Goal: Information Seeking & Learning: Learn about a topic

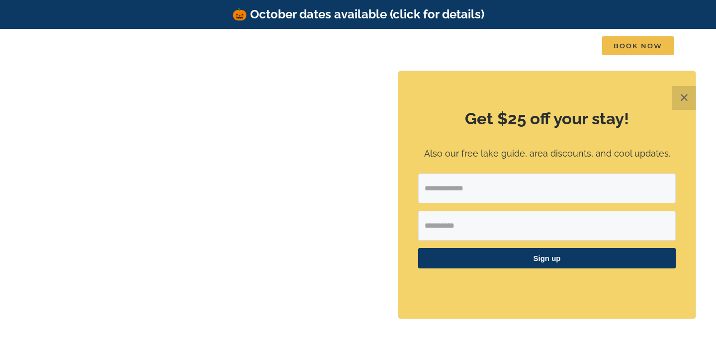
click at [681, 100] on button "✕" at bounding box center [684, 98] width 24 height 24
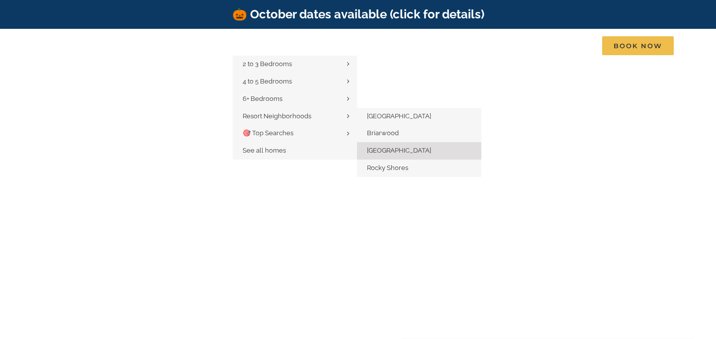
click at [395, 145] on link "[GEOGRAPHIC_DATA]" at bounding box center [419, 150] width 124 height 17
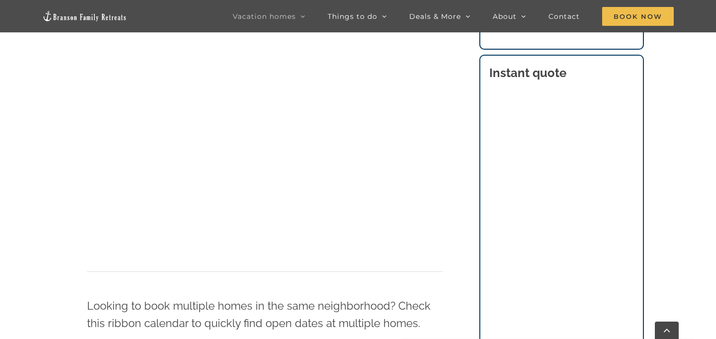
scroll to position [559, 0]
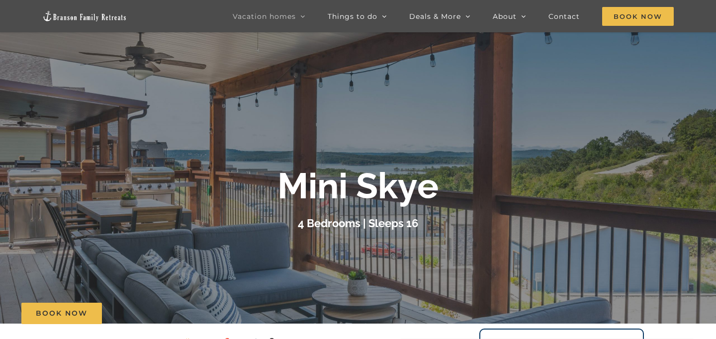
scroll to position [29, 0]
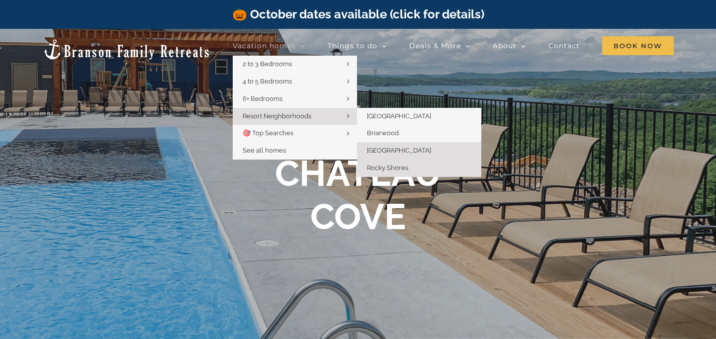
click at [392, 170] on span "Rocky Shores" at bounding box center [387, 167] width 41 height 7
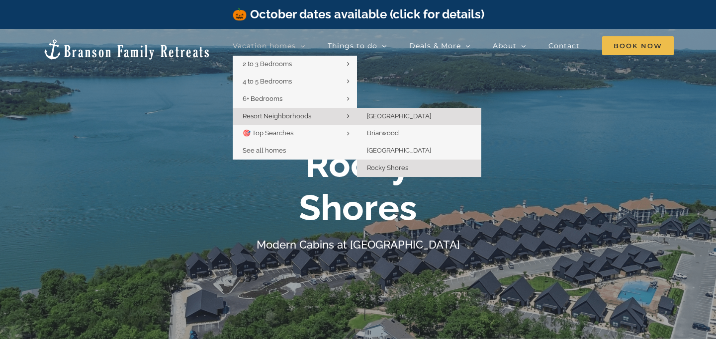
click at [387, 119] on span "[GEOGRAPHIC_DATA]" at bounding box center [399, 115] width 64 height 7
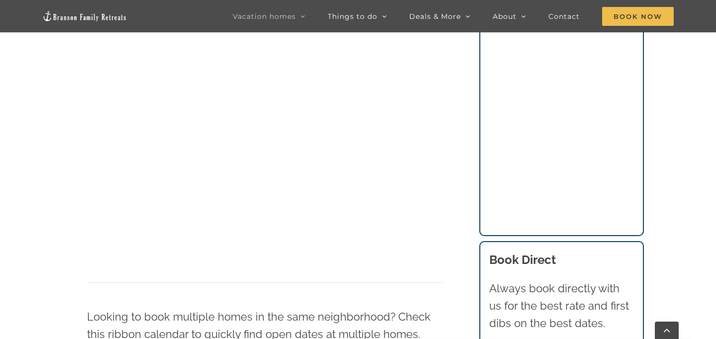
scroll to position [786, 0]
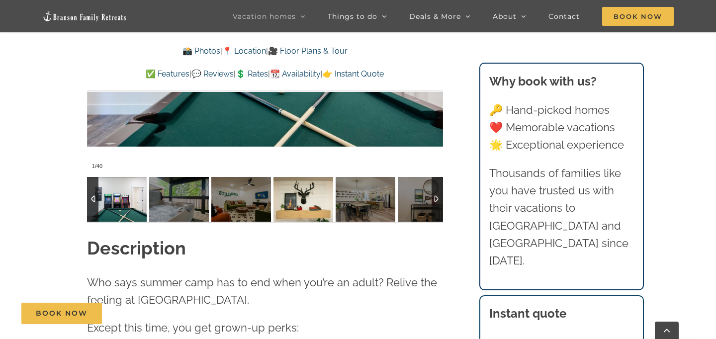
scroll to position [883, 0]
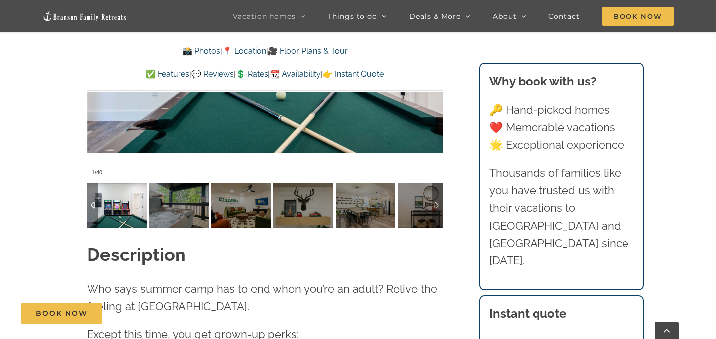
click at [129, 211] on img at bounding box center [117, 206] width 60 height 45
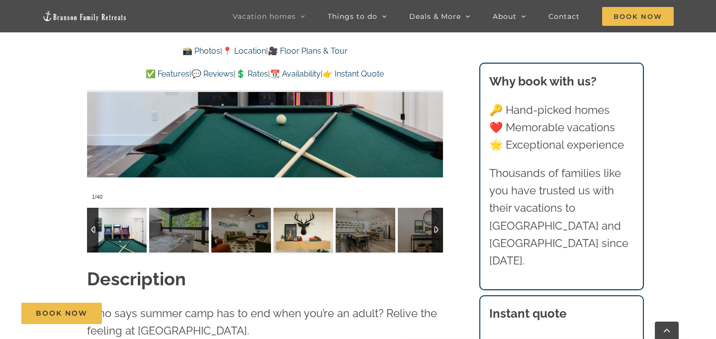
scroll to position [855, 0]
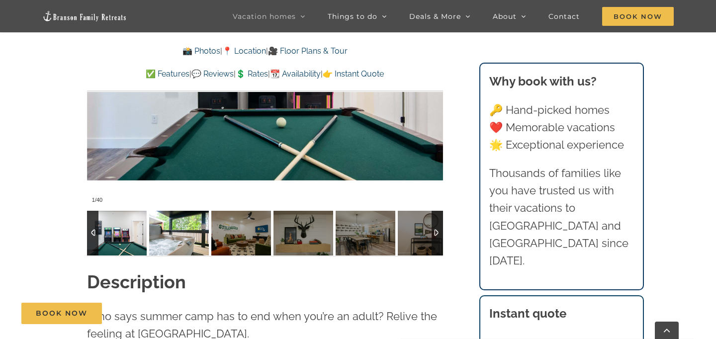
click at [200, 233] on img at bounding box center [179, 233] width 60 height 45
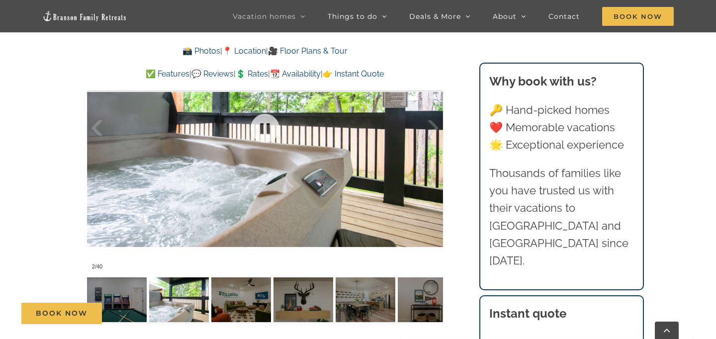
scroll to position [785, 0]
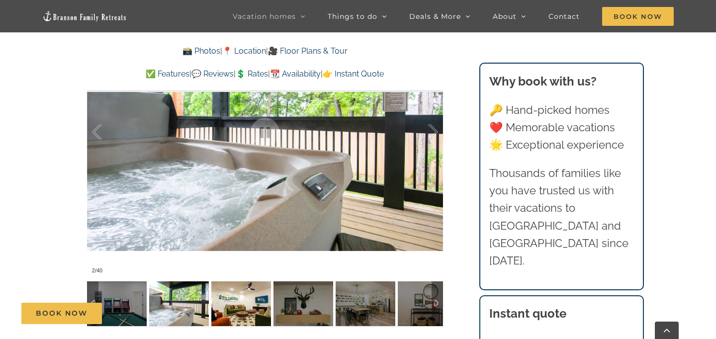
click at [241, 297] on img at bounding box center [241, 303] width 60 height 45
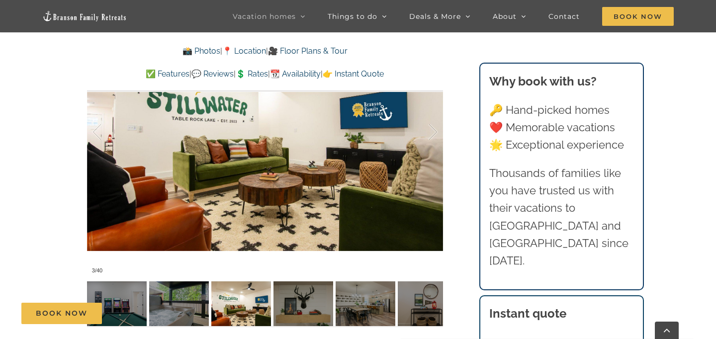
click at [292, 305] on div "Book Now" at bounding box center [365, 313] width 689 height 21
click at [315, 307] on div "Book Now" at bounding box center [365, 313] width 689 height 21
click at [359, 312] on div "Book Now" at bounding box center [365, 313] width 689 height 21
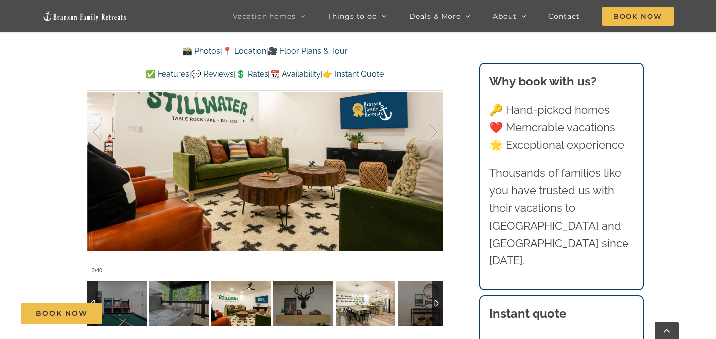
click at [380, 301] on img at bounding box center [366, 303] width 60 height 45
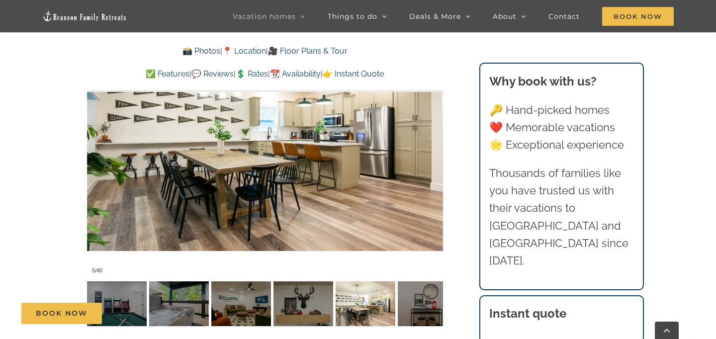
click at [425, 305] on div "Book Now" at bounding box center [365, 313] width 689 height 21
click at [417, 295] on img at bounding box center [428, 303] width 60 height 45
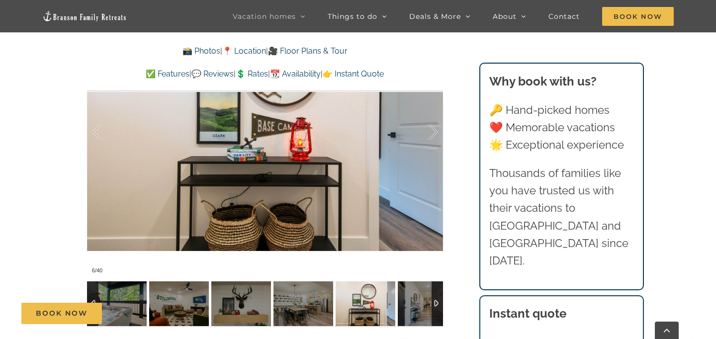
click at [434, 301] on div at bounding box center [437, 303] width 11 height 45
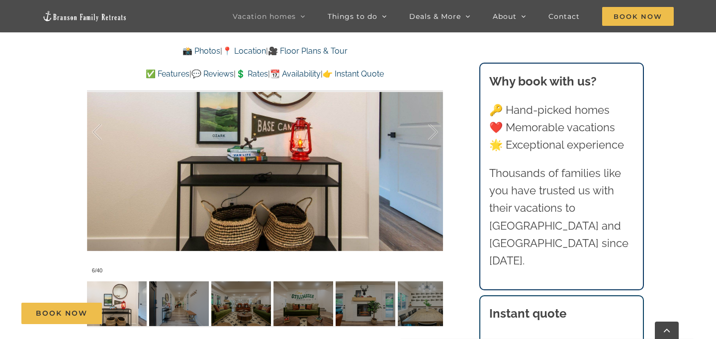
click at [306, 312] on div "Book Now" at bounding box center [365, 313] width 689 height 21
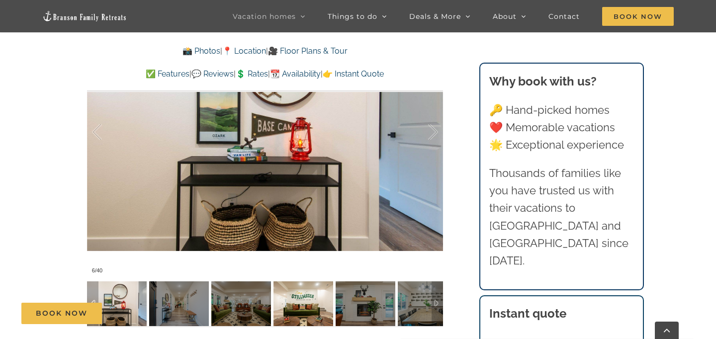
click at [282, 298] on img at bounding box center [304, 303] width 60 height 45
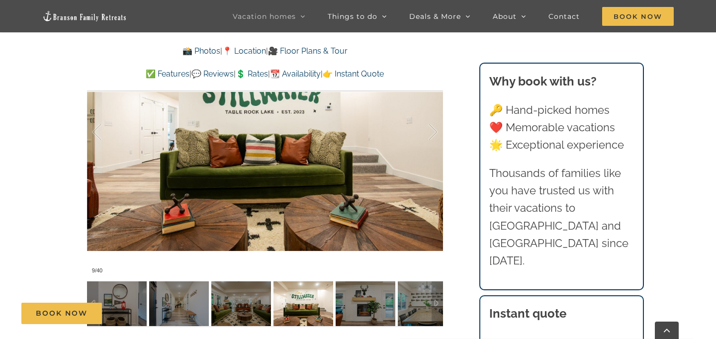
click at [335, 304] on div "Book Now" at bounding box center [365, 313] width 689 height 21
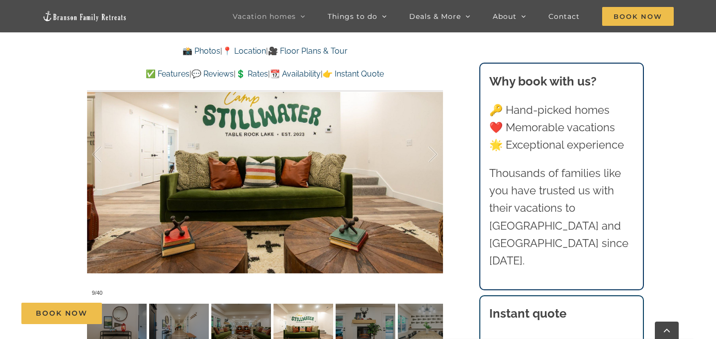
click at [360, 319] on div "Book Now" at bounding box center [365, 313] width 689 height 21
click at [406, 323] on div "Book Now" at bounding box center [365, 313] width 689 height 21
click at [426, 324] on div "Book Now" at bounding box center [365, 313] width 689 height 21
click at [418, 324] on div "Book Now" at bounding box center [365, 313] width 689 height 21
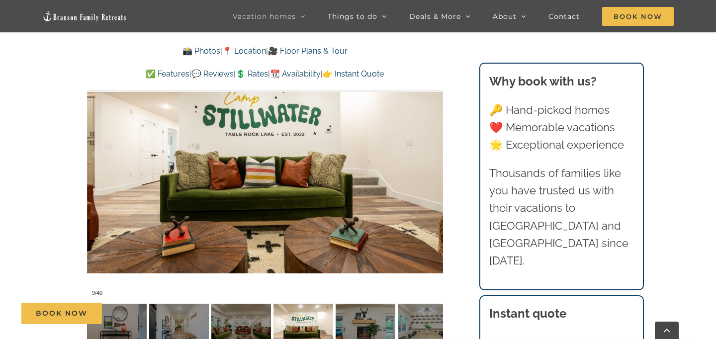
click at [441, 324] on div "Book Now" at bounding box center [365, 313] width 689 height 21
click at [432, 324] on div "Book Now" at bounding box center [365, 313] width 689 height 21
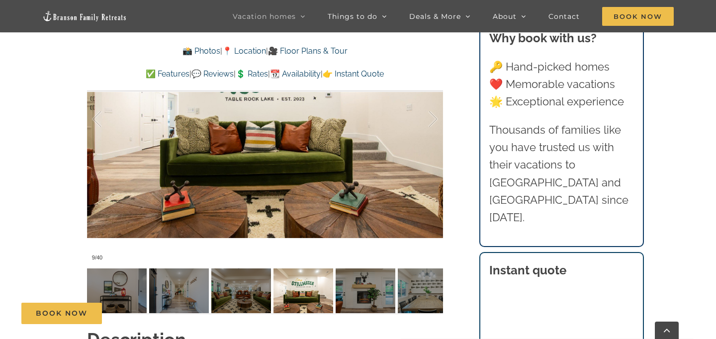
scroll to position [806, 0]
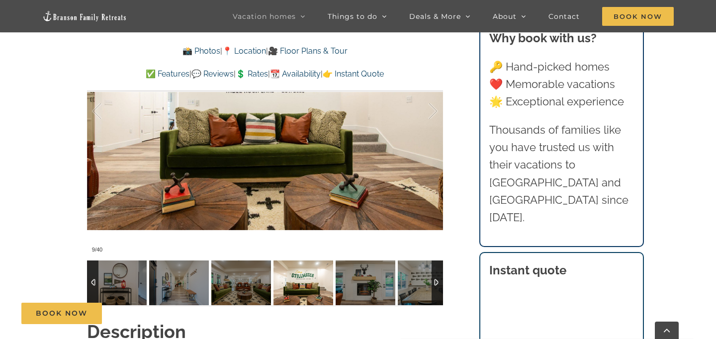
click at [438, 281] on div at bounding box center [437, 283] width 11 height 45
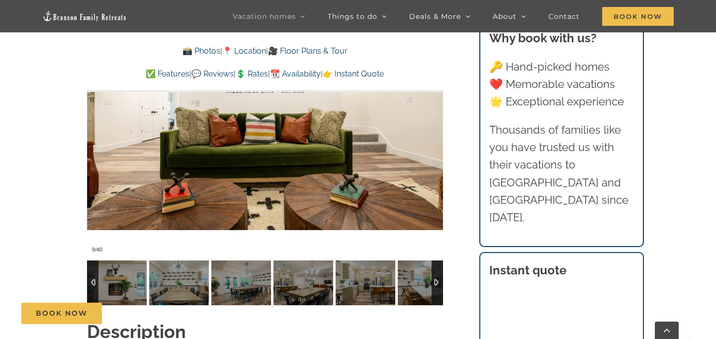
click at [438, 281] on div at bounding box center [437, 283] width 11 height 45
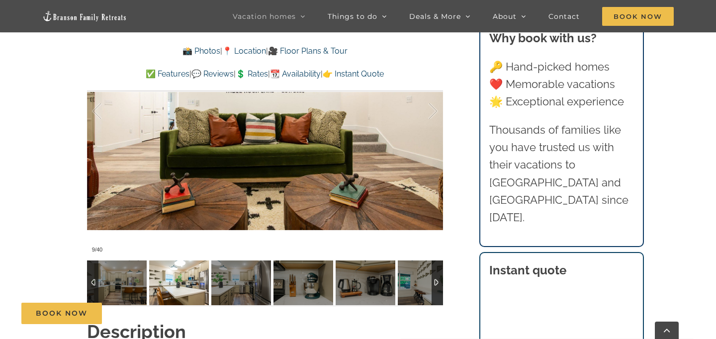
click at [180, 280] on img at bounding box center [179, 283] width 60 height 45
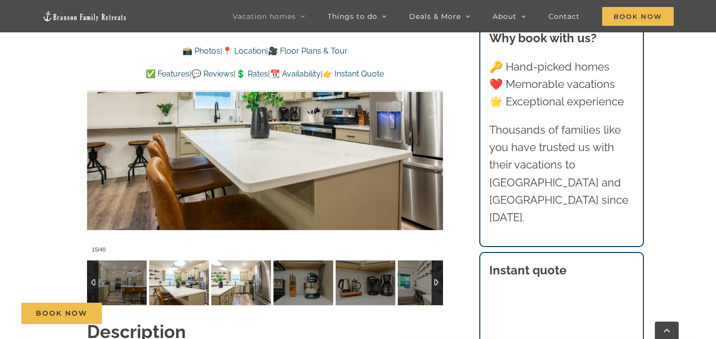
click at [219, 287] on img at bounding box center [241, 283] width 60 height 45
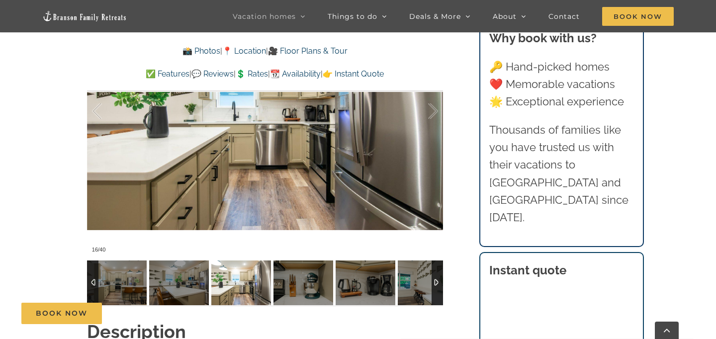
click at [279, 291] on img at bounding box center [304, 283] width 60 height 45
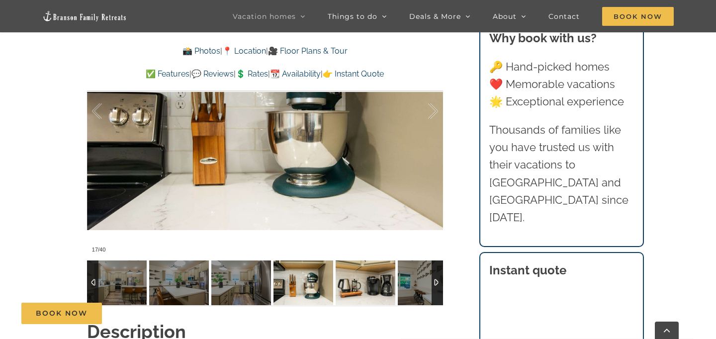
click at [350, 289] on img at bounding box center [366, 283] width 60 height 45
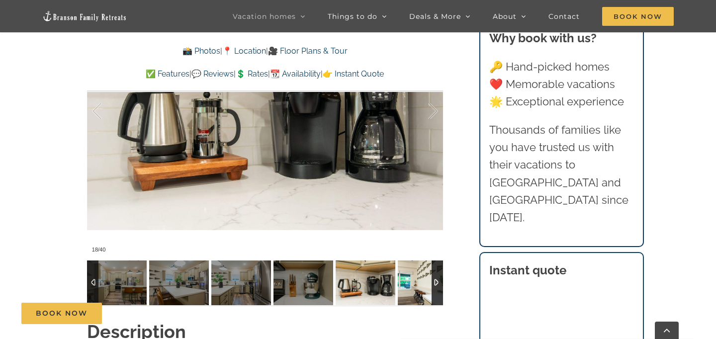
click at [412, 283] on img at bounding box center [428, 283] width 60 height 45
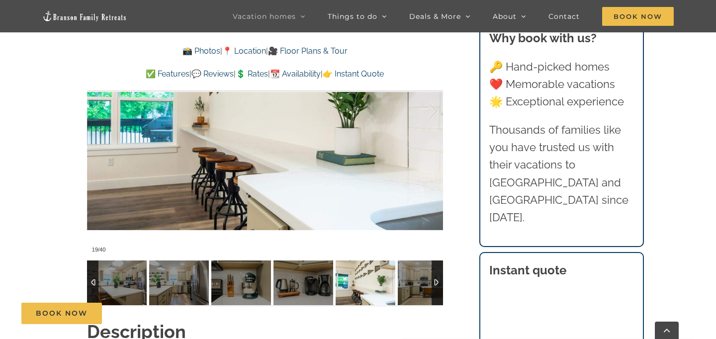
click at [438, 285] on div at bounding box center [437, 283] width 11 height 45
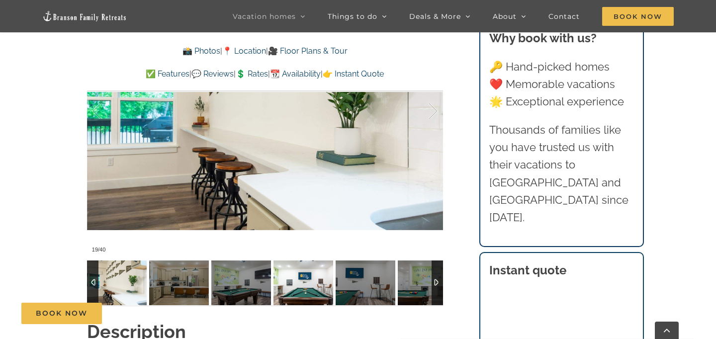
click at [295, 276] on img at bounding box center [304, 283] width 60 height 45
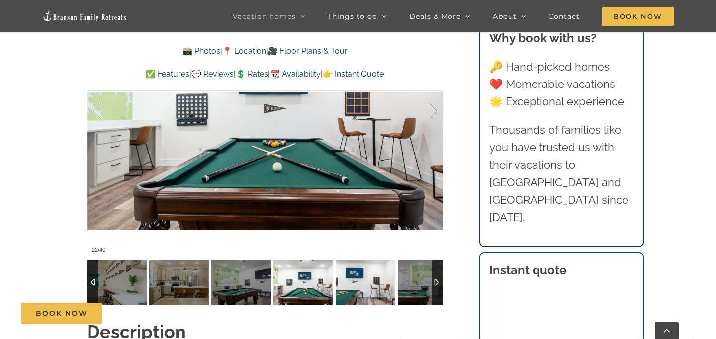
click at [353, 279] on img at bounding box center [366, 283] width 60 height 45
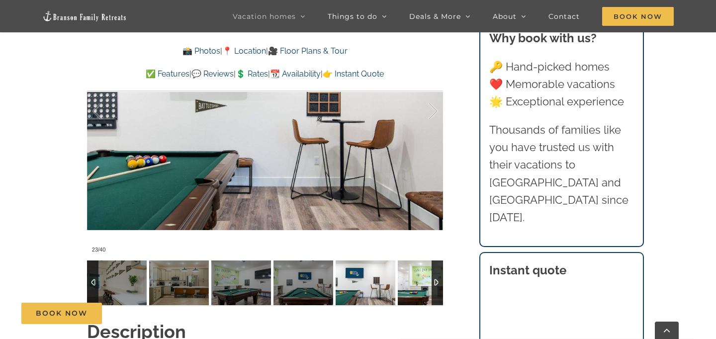
click at [403, 283] on img at bounding box center [428, 283] width 60 height 45
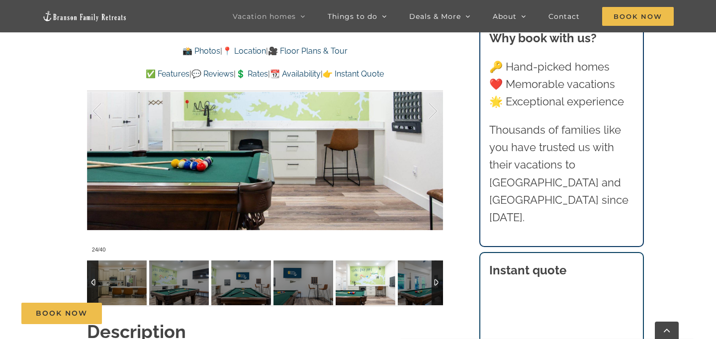
click at [439, 286] on div at bounding box center [437, 283] width 11 height 45
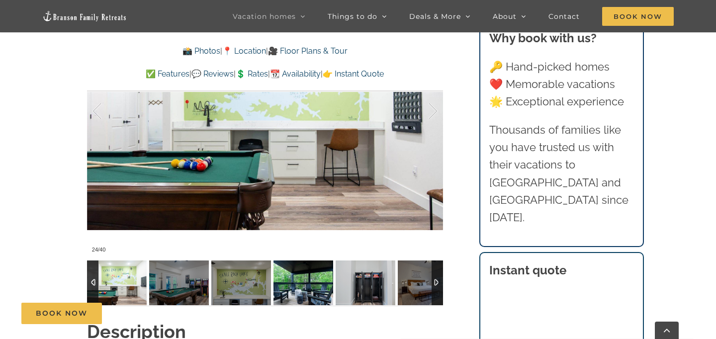
click at [327, 277] on img at bounding box center [304, 283] width 60 height 45
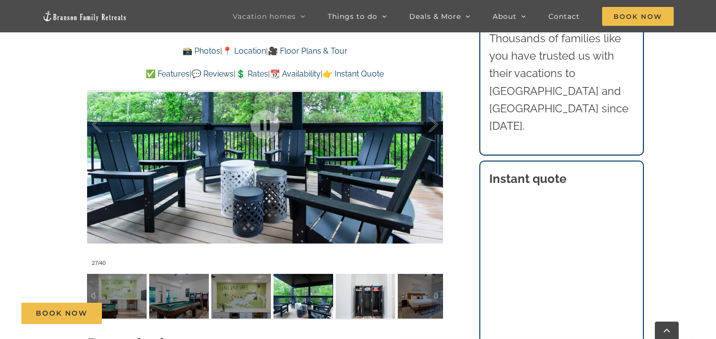
scroll to position [800, 0]
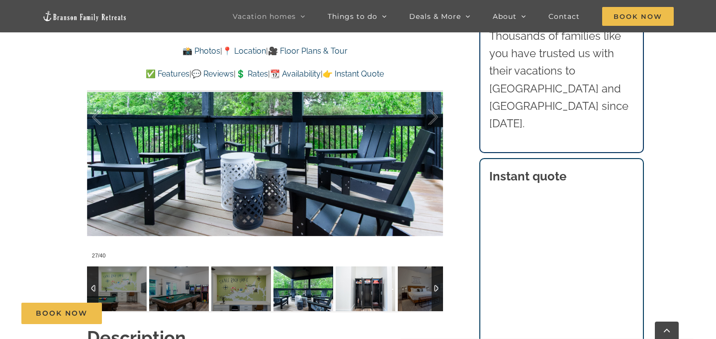
click at [355, 286] on img at bounding box center [366, 289] width 60 height 45
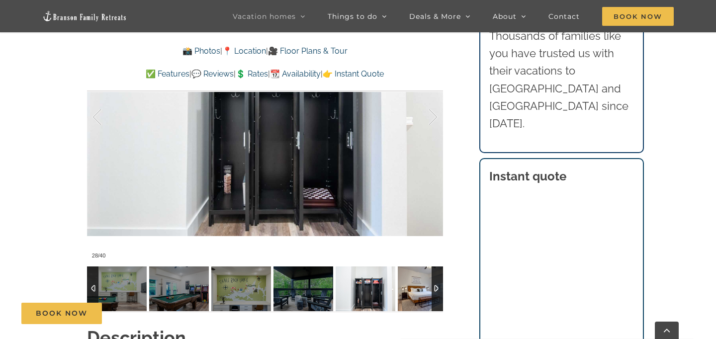
click at [402, 290] on img at bounding box center [428, 289] width 60 height 45
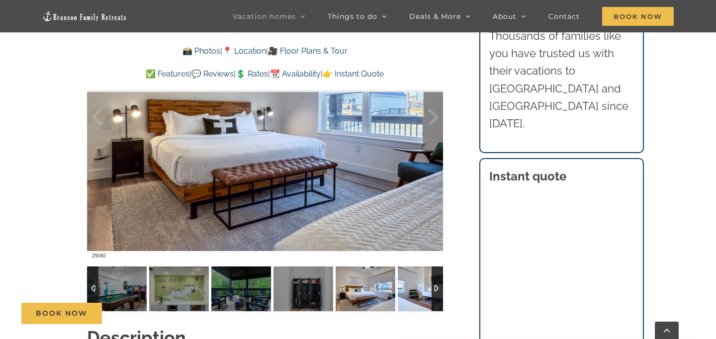
click at [413, 291] on img at bounding box center [428, 289] width 60 height 45
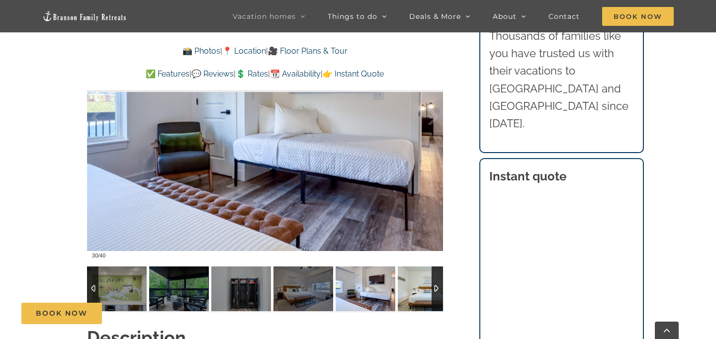
click at [423, 294] on img at bounding box center [428, 289] width 60 height 45
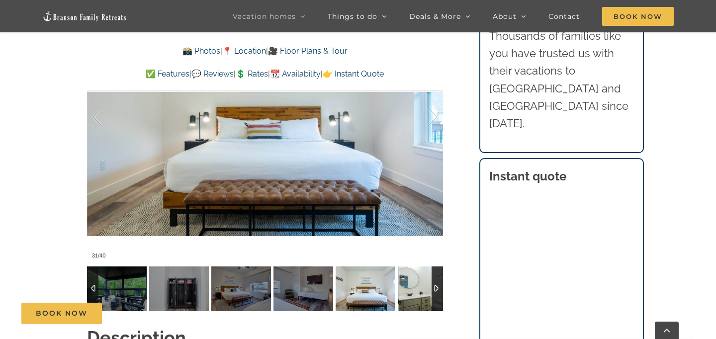
click at [422, 294] on img at bounding box center [428, 289] width 60 height 45
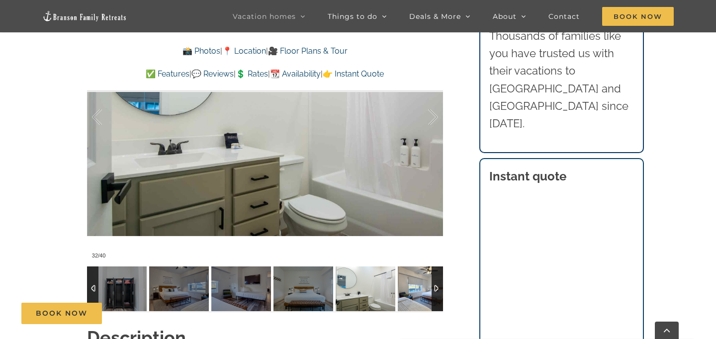
click at [422, 294] on img at bounding box center [428, 289] width 60 height 45
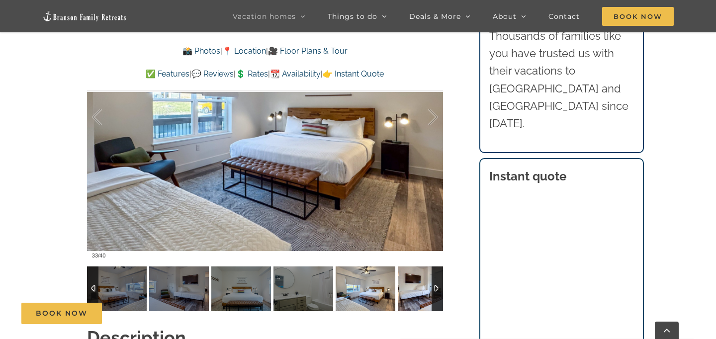
click at [422, 295] on img at bounding box center [428, 289] width 60 height 45
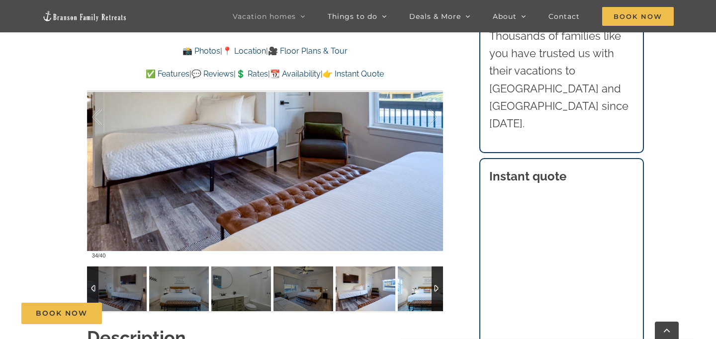
click at [422, 295] on img at bounding box center [428, 289] width 60 height 45
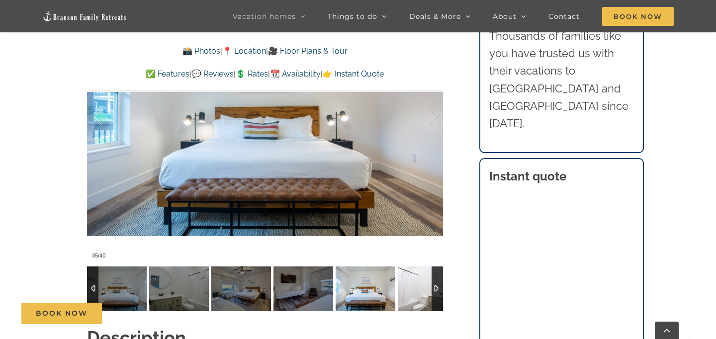
click at [422, 295] on img at bounding box center [428, 289] width 60 height 45
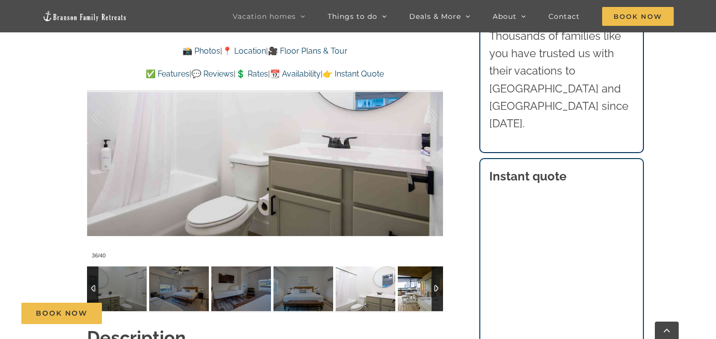
click at [422, 295] on img at bounding box center [428, 289] width 60 height 45
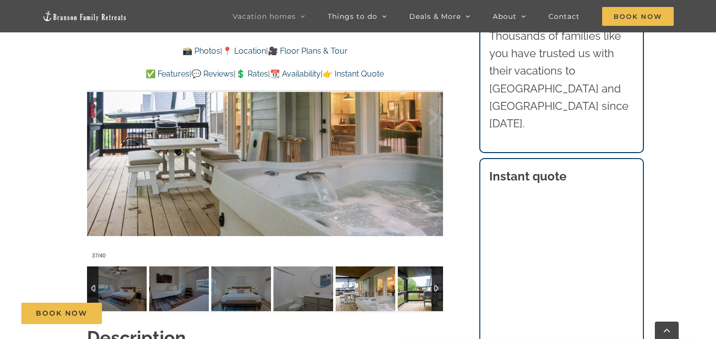
click at [422, 295] on img at bounding box center [428, 289] width 60 height 45
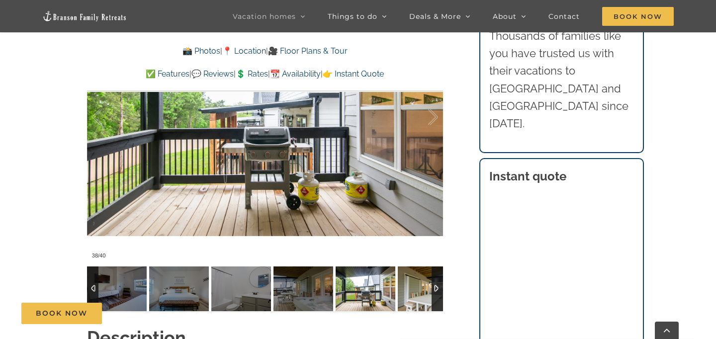
click at [422, 295] on img at bounding box center [428, 289] width 60 height 45
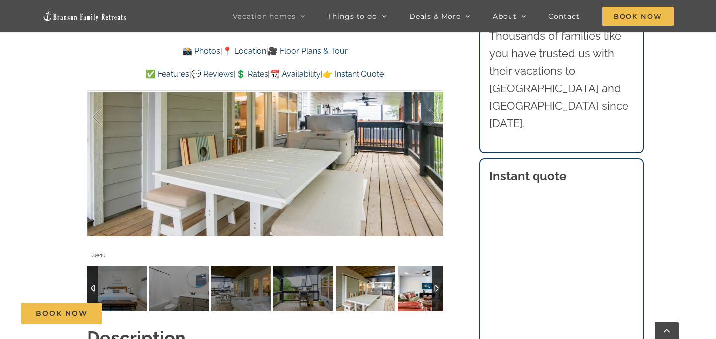
click at [422, 295] on img at bounding box center [428, 289] width 60 height 45
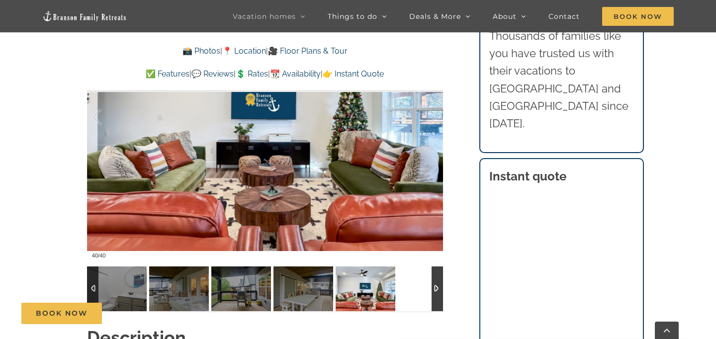
click at [422, 295] on div at bounding box center [265, 289] width 356 height 45
click at [385, 285] on img at bounding box center [366, 289] width 60 height 45
click at [324, 284] on img at bounding box center [304, 289] width 60 height 45
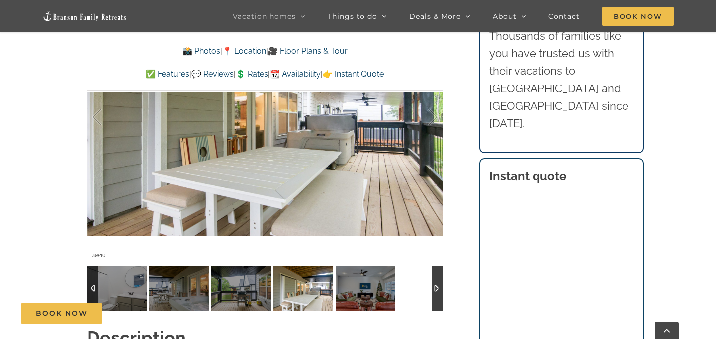
click at [291, 285] on img at bounding box center [304, 289] width 60 height 45
click at [292, 289] on img at bounding box center [304, 289] width 60 height 45
click at [250, 290] on img at bounding box center [241, 289] width 60 height 45
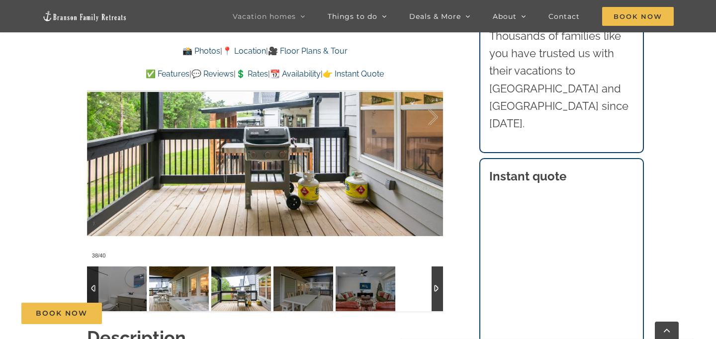
click at [202, 292] on img at bounding box center [179, 289] width 60 height 45
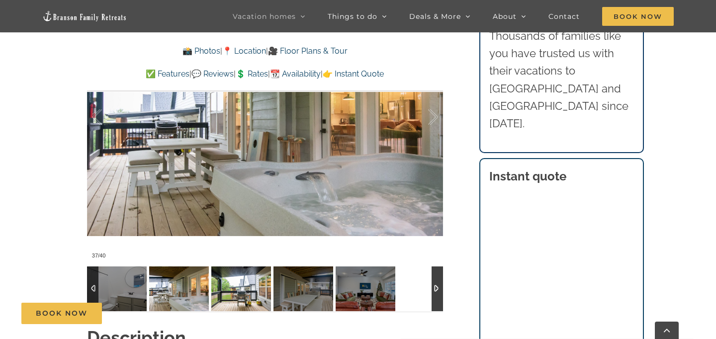
click at [248, 299] on img at bounding box center [241, 289] width 60 height 45
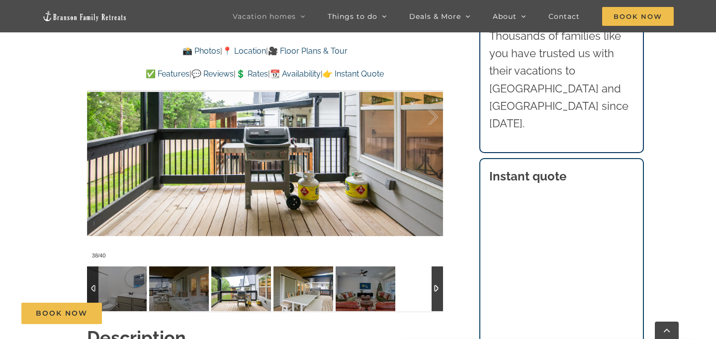
click at [283, 295] on img at bounding box center [304, 289] width 60 height 45
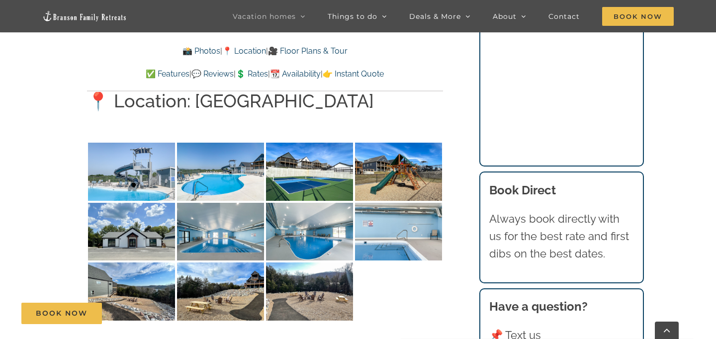
scroll to position [2326, 0]
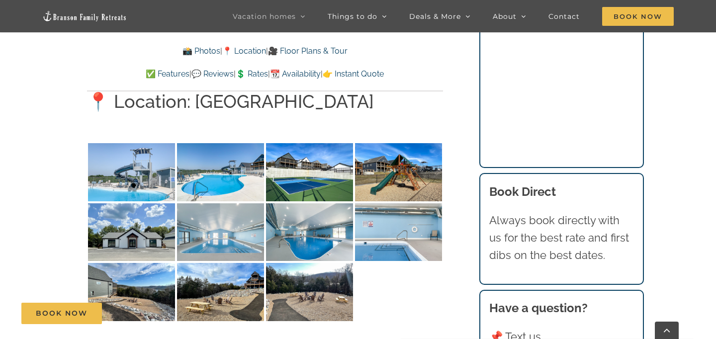
click at [199, 203] on img at bounding box center [220, 232] width 87 height 58
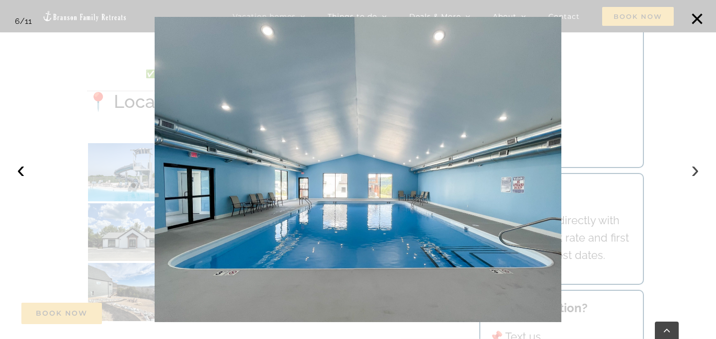
click at [697, 171] on button "›" at bounding box center [695, 170] width 22 height 22
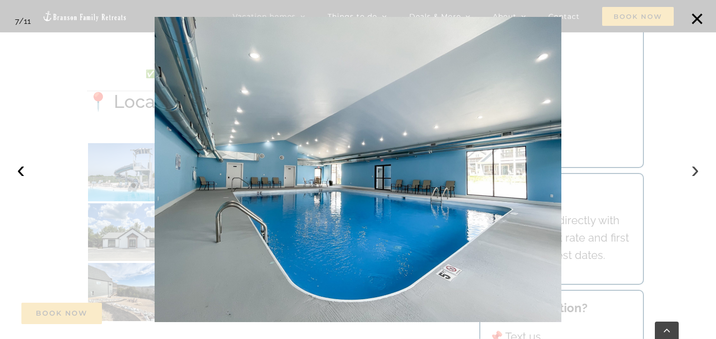
click at [696, 171] on button "›" at bounding box center [695, 170] width 22 height 22
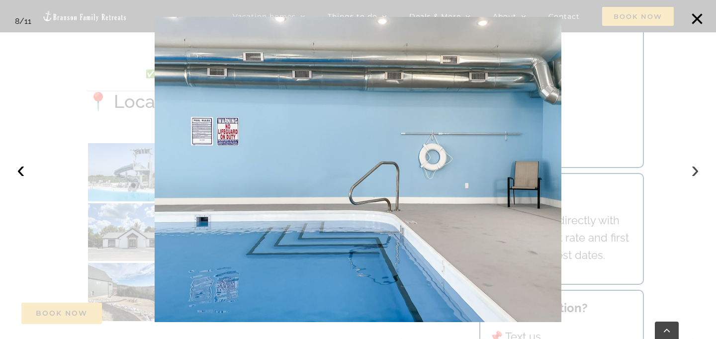
click at [696, 171] on button "›" at bounding box center [695, 170] width 22 height 22
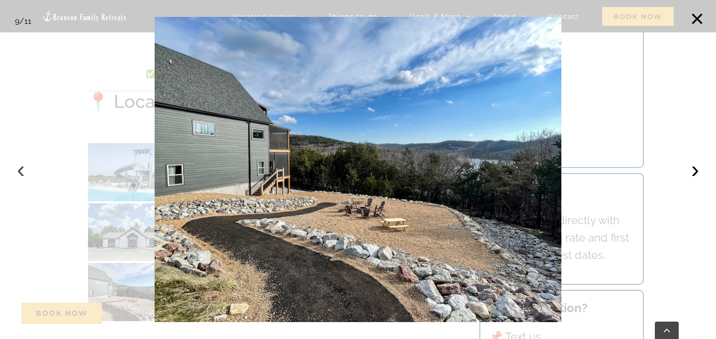
click at [28, 165] on button "‹" at bounding box center [21, 170] width 22 height 22
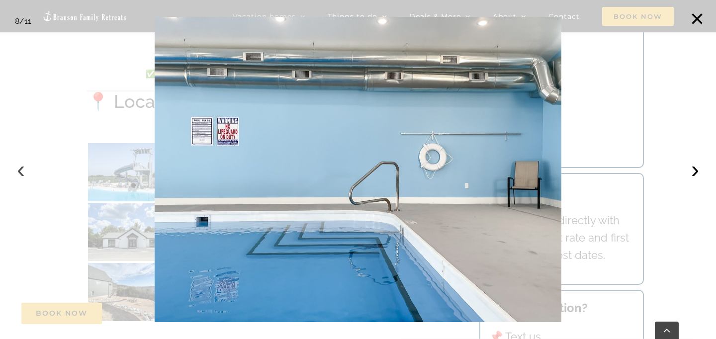
click at [28, 166] on button "‹" at bounding box center [21, 170] width 22 height 22
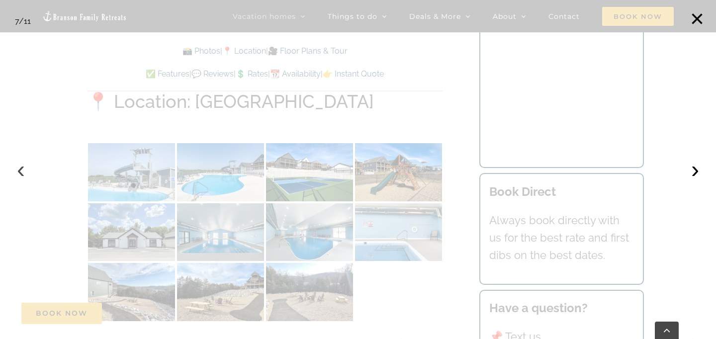
click at [28, 166] on button "‹" at bounding box center [21, 170] width 22 height 22
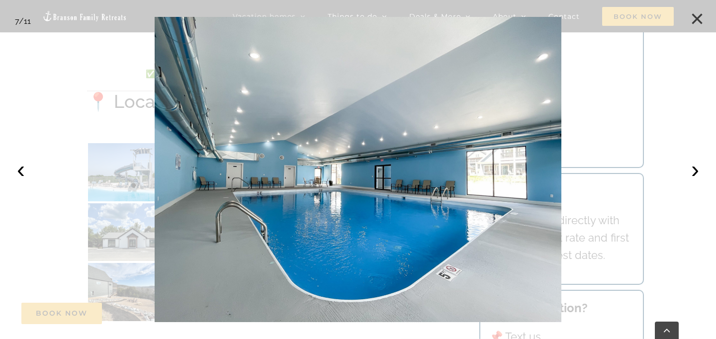
click at [695, 19] on button "×" at bounding box center [697, 19] width 22 height 22
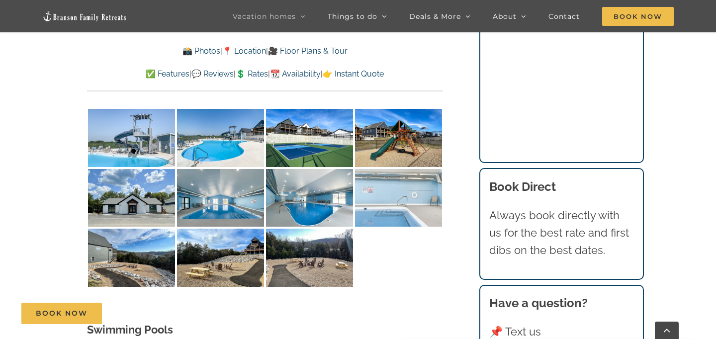
scroll to position [2361, 0]
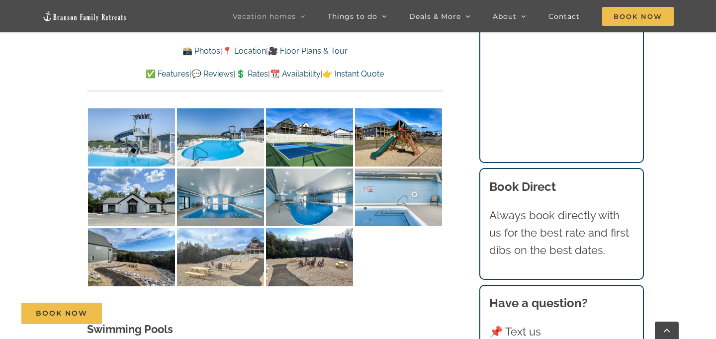
click at [254, 228] on img at bounding box center [220, 257] width 87 height 58
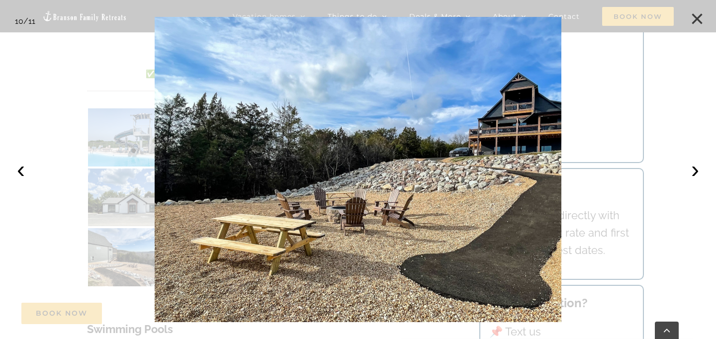
click at [698, 17] on button "×" at bounding box center [697, 19] width 22 height 22
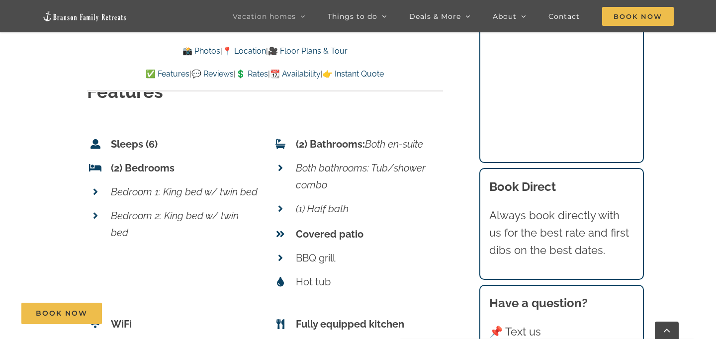
scroll to position [4018, 0]
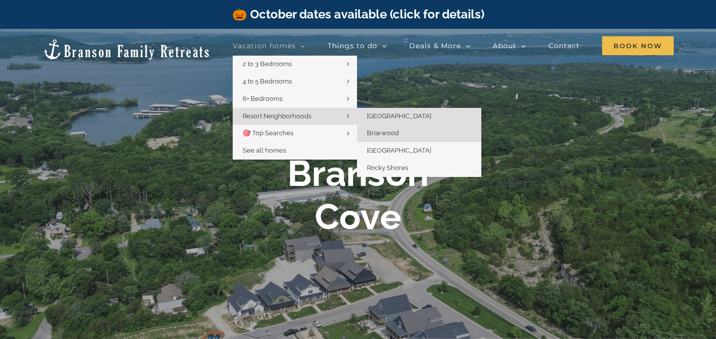
click at [380, 139] on link "Briarwood" at bounding box center [419, 133] width 124 height 17
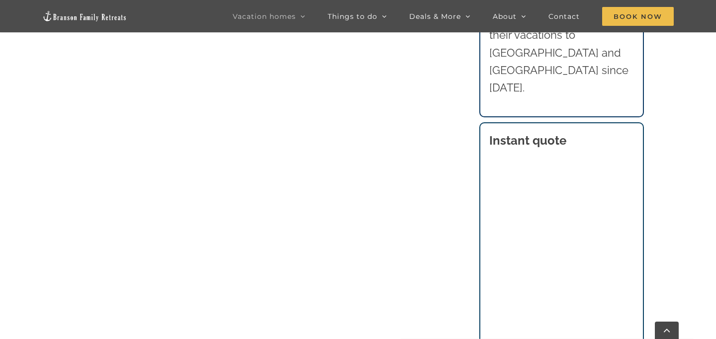
scroll to position [656, 0]
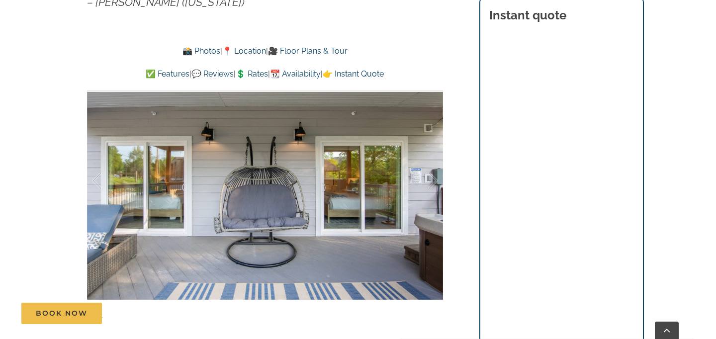
scroll to position [752, 0]
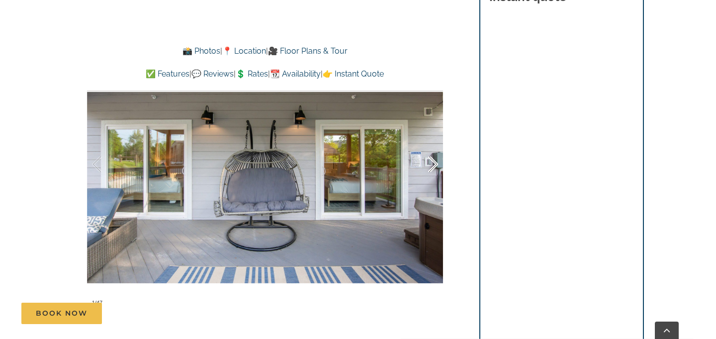
click at [431, 162] on div at bounding box center [422, 165] width 31 height 62
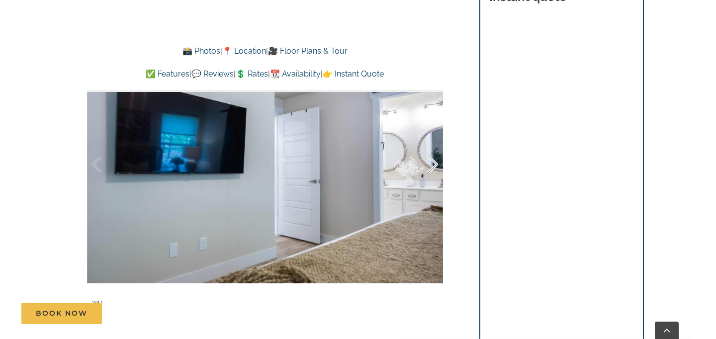
click at [431, 163] on div at bounding box center [422, 165] width 31 height 62
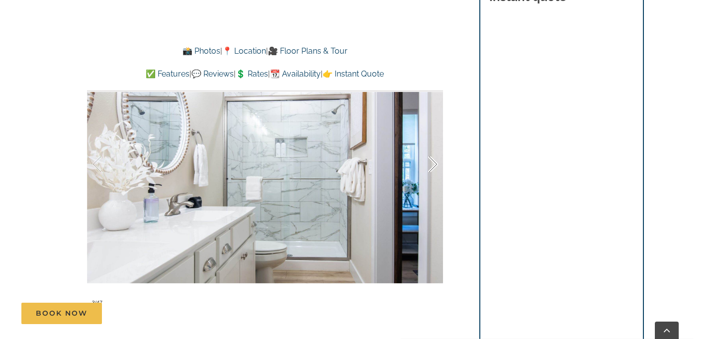
click at [431, 163] on div at bounding box center [422, 165] width 31 height 62
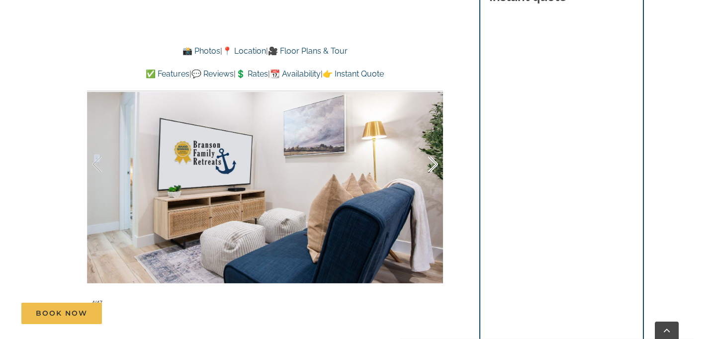
click at [431, 163] on div at bounding box center [422, 165] width 31 height 62
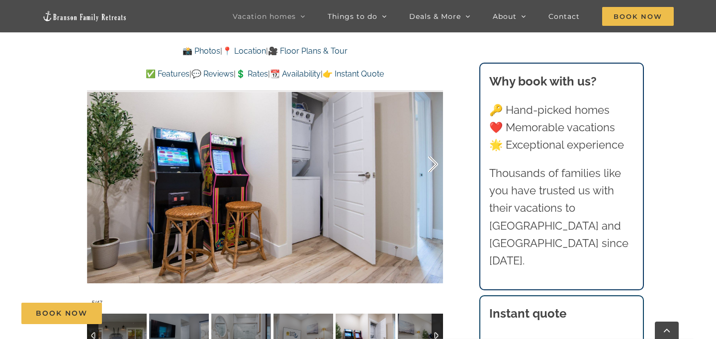
click at [431, 163] on div at bounding box center [422, 165] width 31 height 62
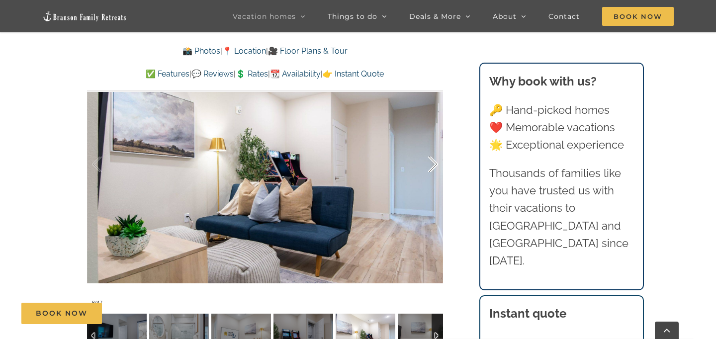
click at [431, 164] on div at bounding box center [422, 165] width 31 height 62
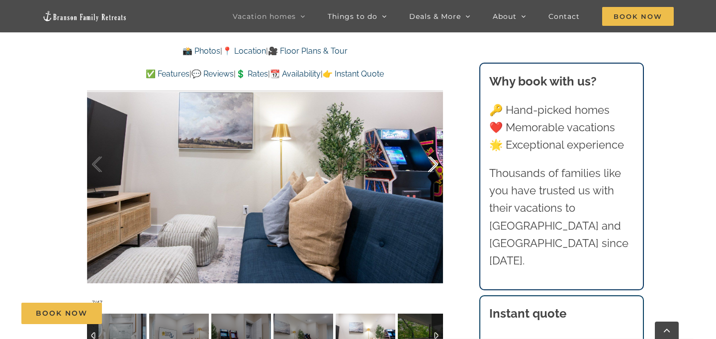
click at [431, 164] on div at bounding box center [422, 165] width 31 height 62
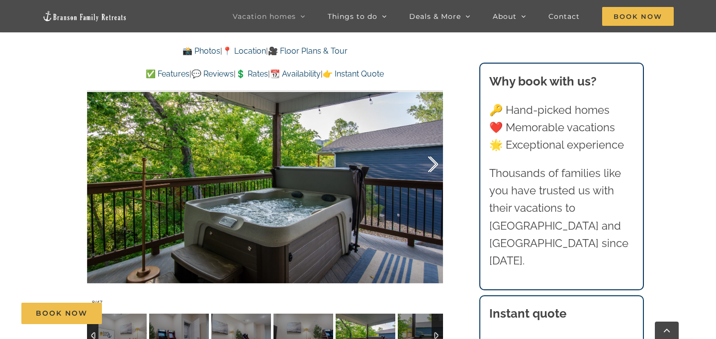
click at [431, 164] on div at bounding box center [422, 165] width 31 height 62
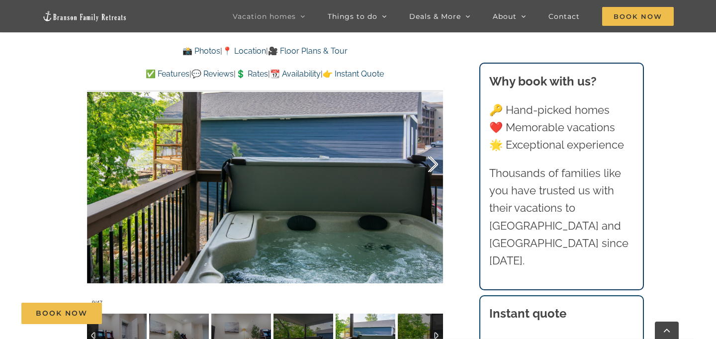
click at [431, 164] on div at bounding box center [422, 165] width 31 height 62
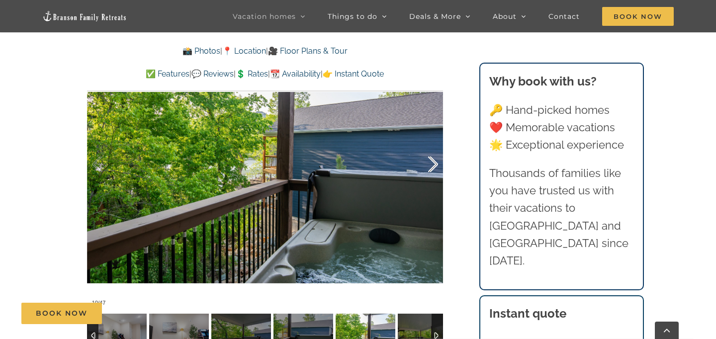
click at [431, 164] on div at bounding box center [422, 165] width 31 height 62
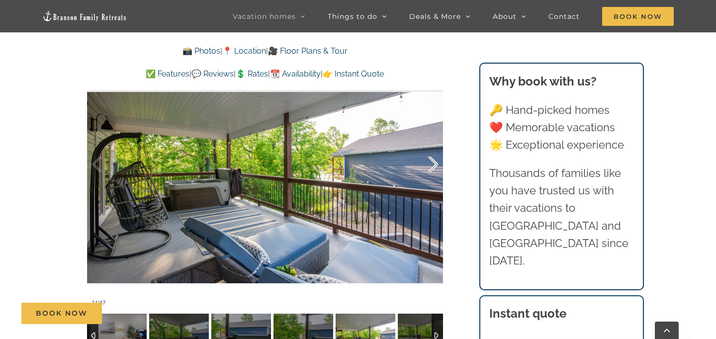
click at [431, 164] on div at bounding box center [422, 165] width 31 height 62
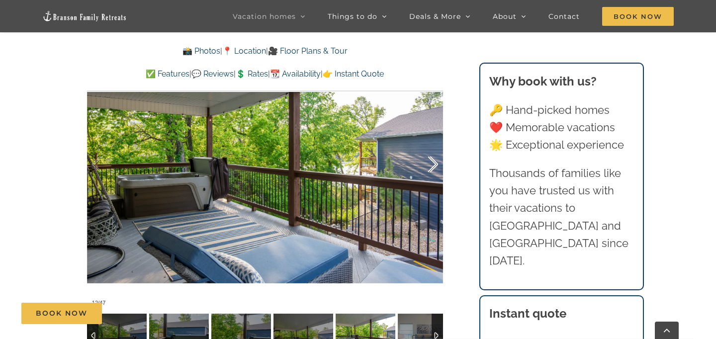
click at [431, 164] on div at bounding box center [422, 165] width 31 height 62
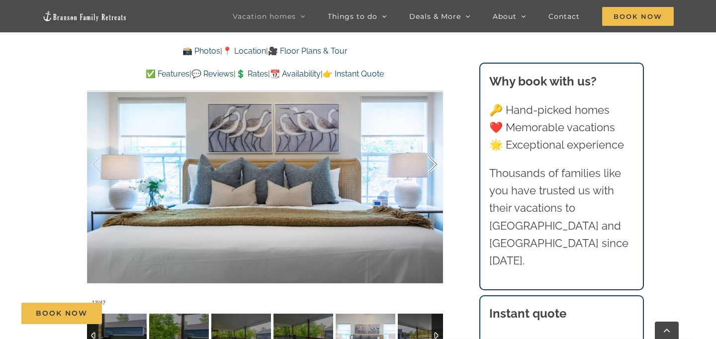
click at [431, 164] on div at bounding box center [422, 165] width 31 height 62
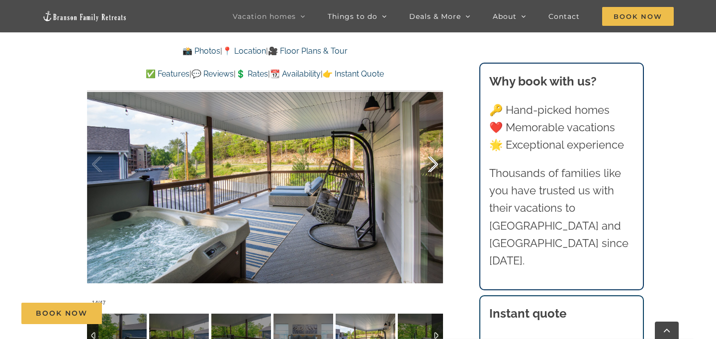
click at [431, 164] on div at bounding box center [422, 165] width 31 height 62
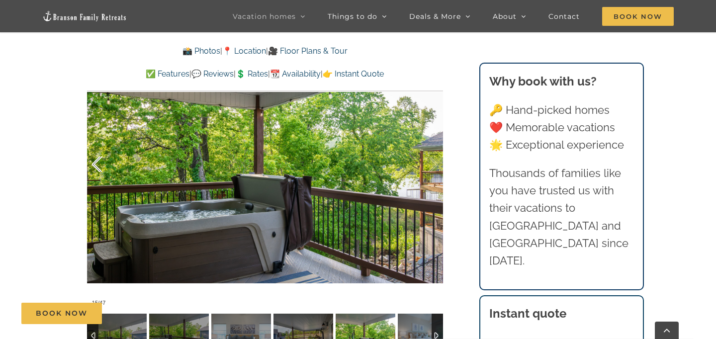
click at [94, 164] on div at bounding box center [107, 165] width 31 height 62
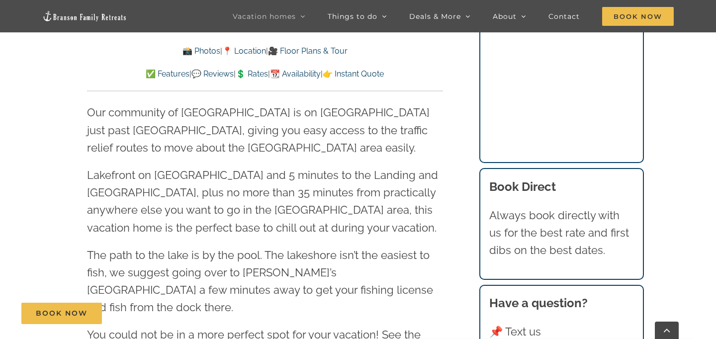
scroll to position [2390, 0]
